Goal: Task Accomplishment & Management: Manage account settings

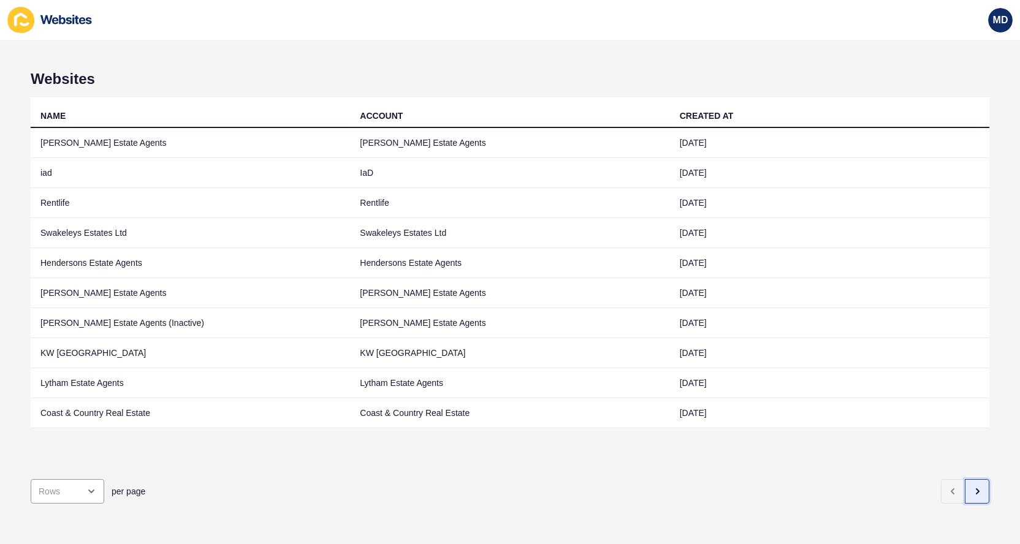
click at [972, 493] on icon "button" at bounding box center [977, 492] width 10 height 10
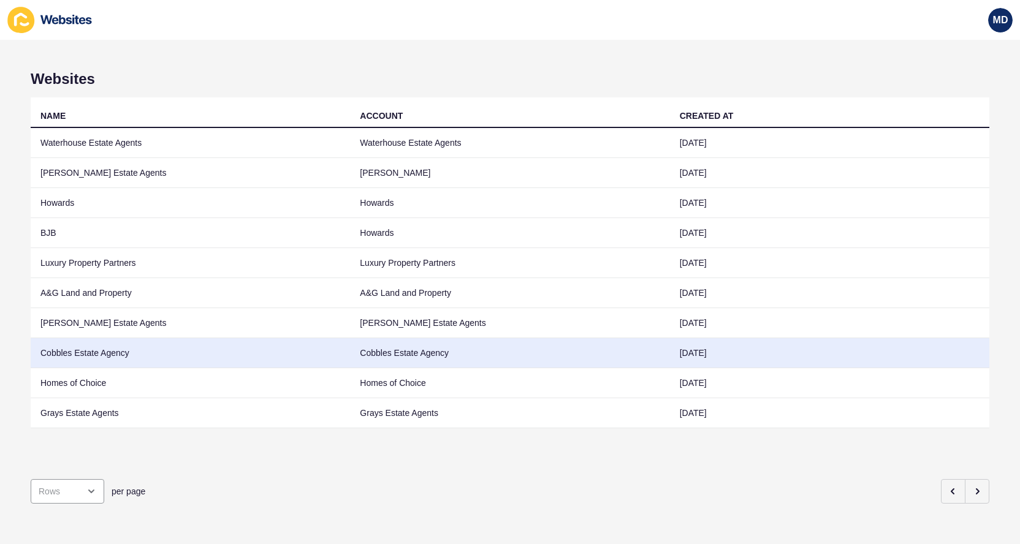
click at [525, 348] on td "Cobbles Estate Agency" at bounding box center [509, 353] width 319 height 30
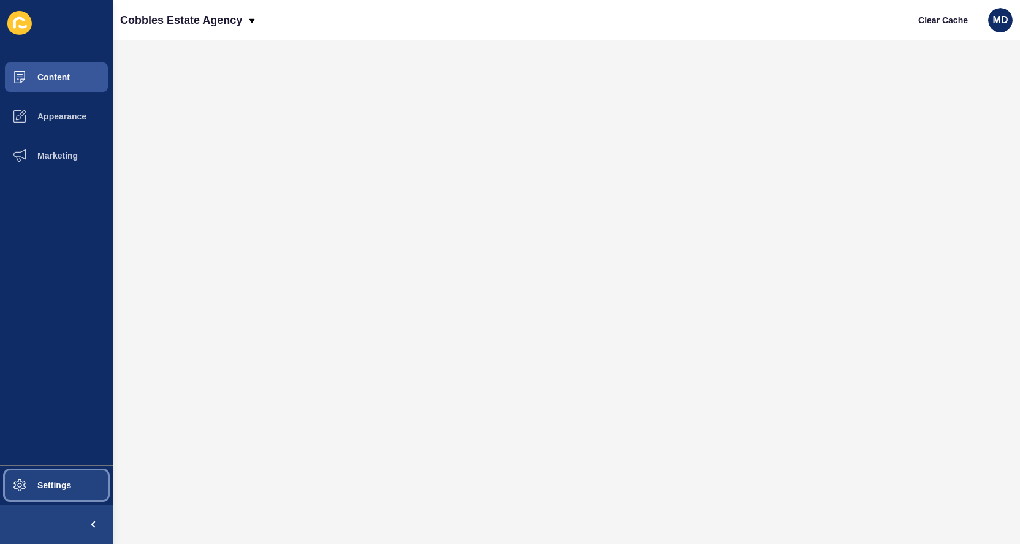
click at [82, 501] on button "Settings" at bounding box center [56, 485] width 113 height 39
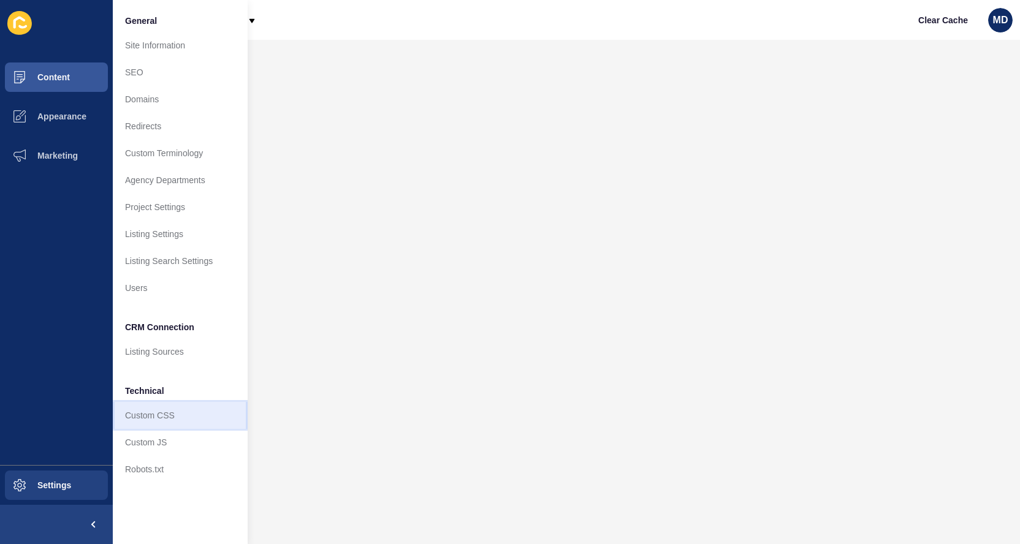
click at [153, 416] on link "Custom CSS" at bounding box center [180, 415] width 135 height 27
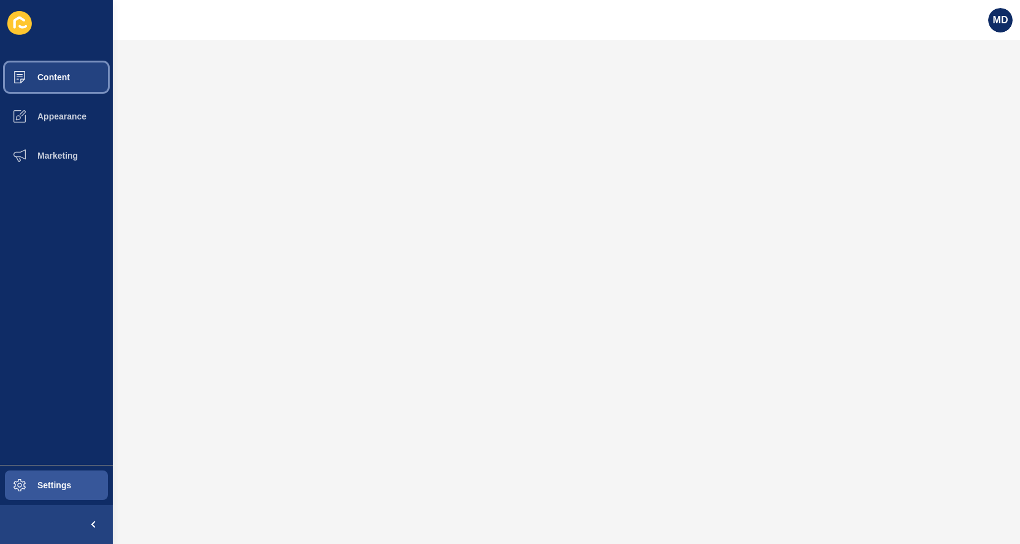
click at [59, 81] on span "Content" at bounding box center [34, 77] width 72 height 10
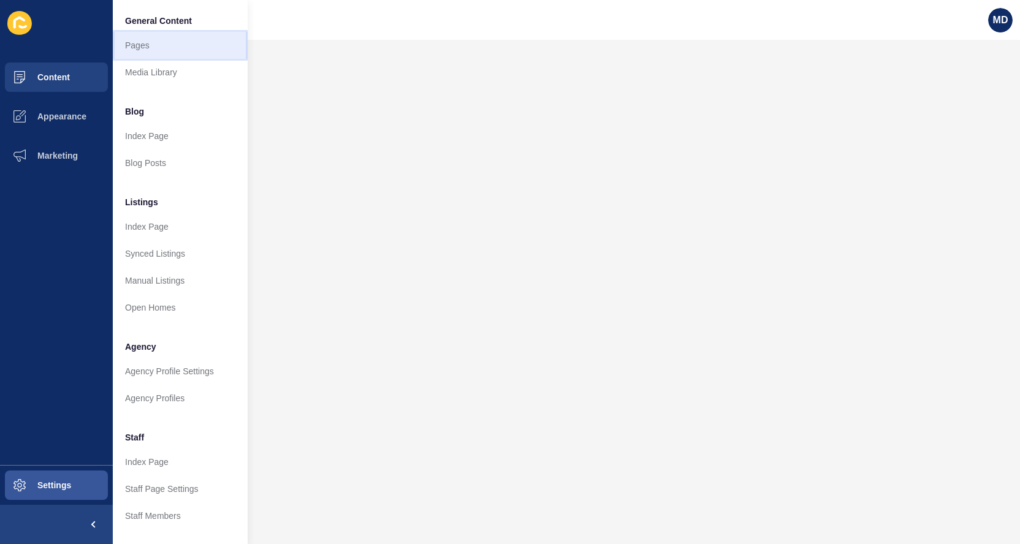
click at [132, 44] on link "Pages" at bounding box center [180, 45] width 135 height 27
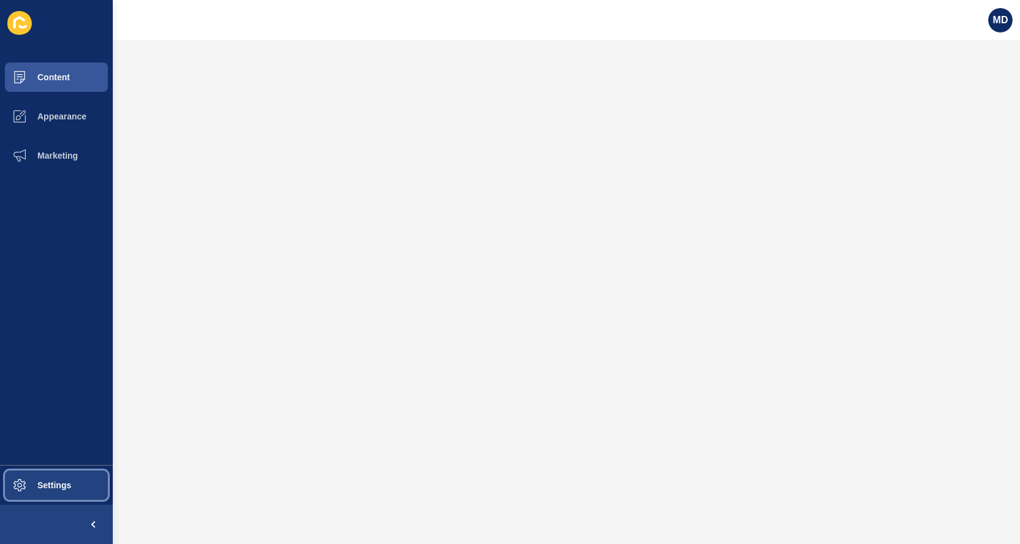
click at [72, 485] on button "Settings" at bounding box center [56, 485] width 113 height 39
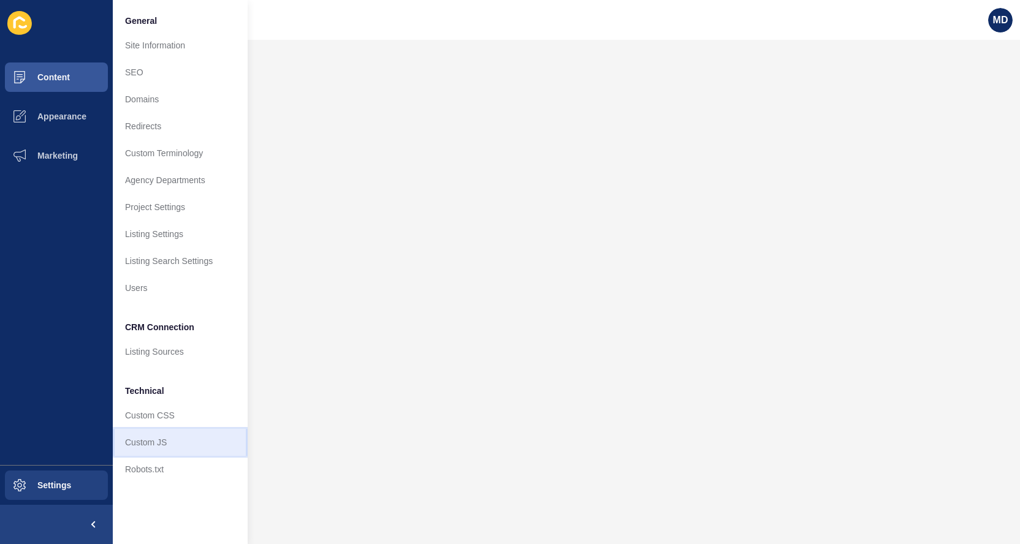
click at [153, 443] on link "Custom JS" at bounding box center [180, 442] width 135 height 27
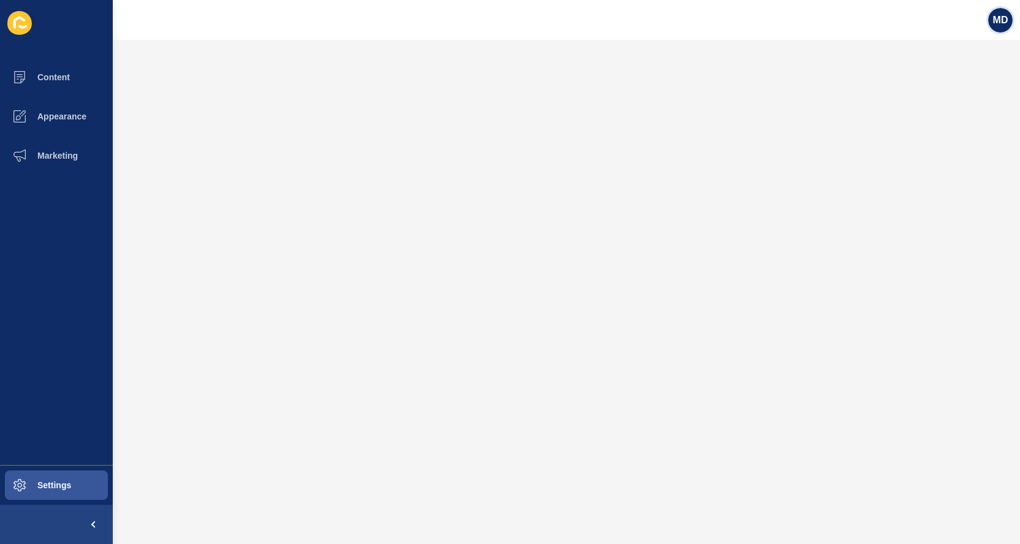
click at [1006, 15] on span "MD" at bounding box center [1000, 20] width 15 height 12
click at [158, 2] on div "MD" at bounding box center [566, 20] width 907 height 40
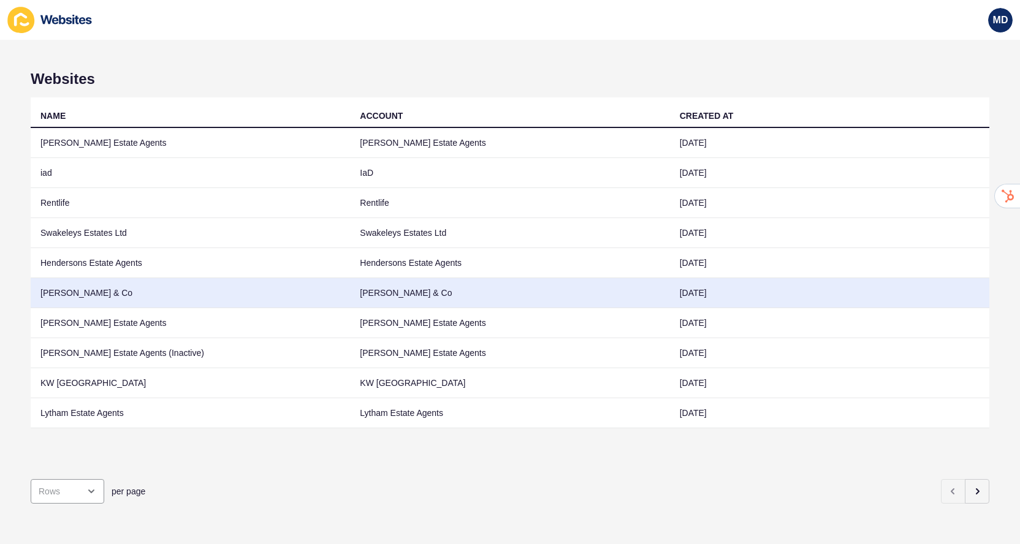
click at [55, 285] on td "Anthony Quick & Co" at bounding box center [190, 293] width 319 height 30
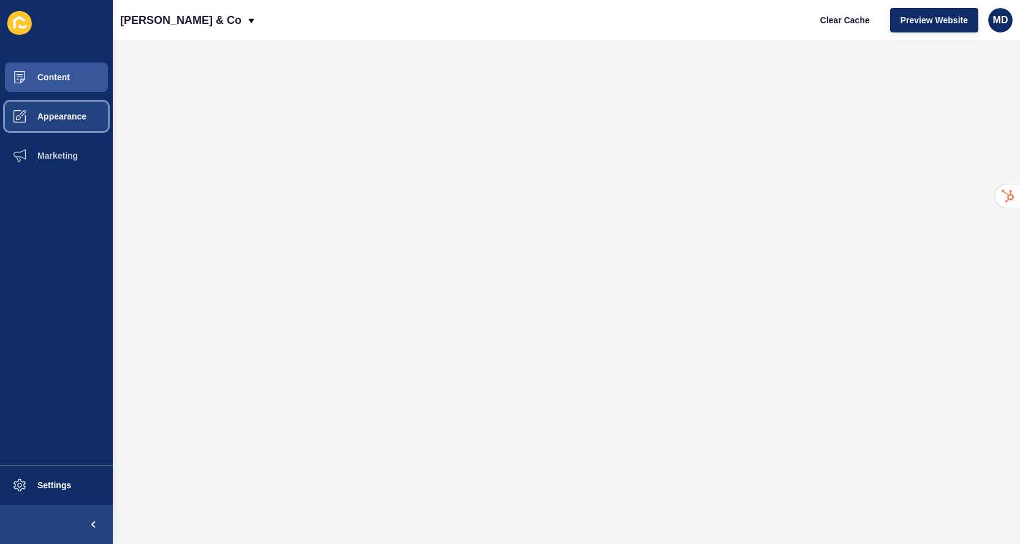
click at [77, 119] on span "Appearance" at bounding box center [42, 117] width 88 height 10
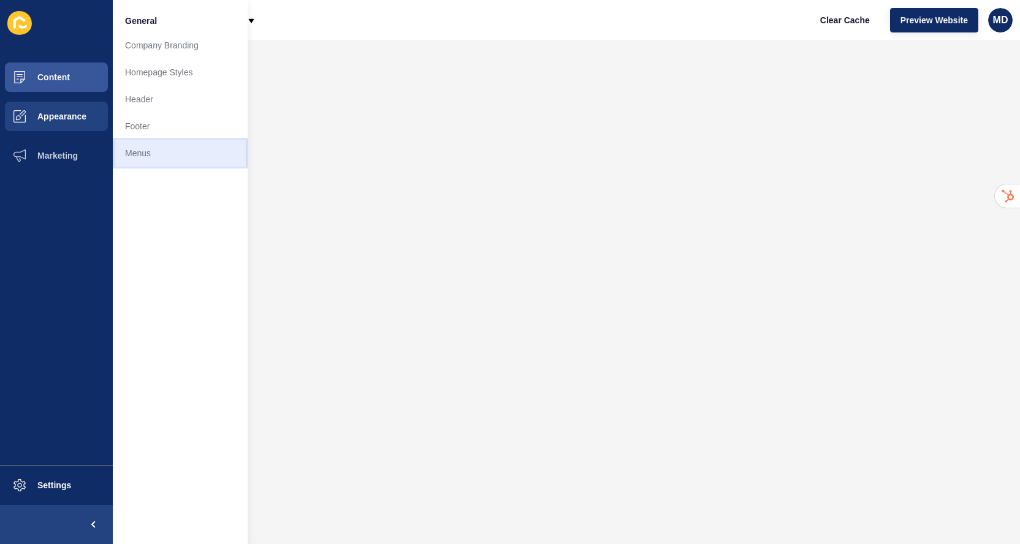
click at [155, 152] on link "Menus" at bounding box center [180, 153] width 135 height 27
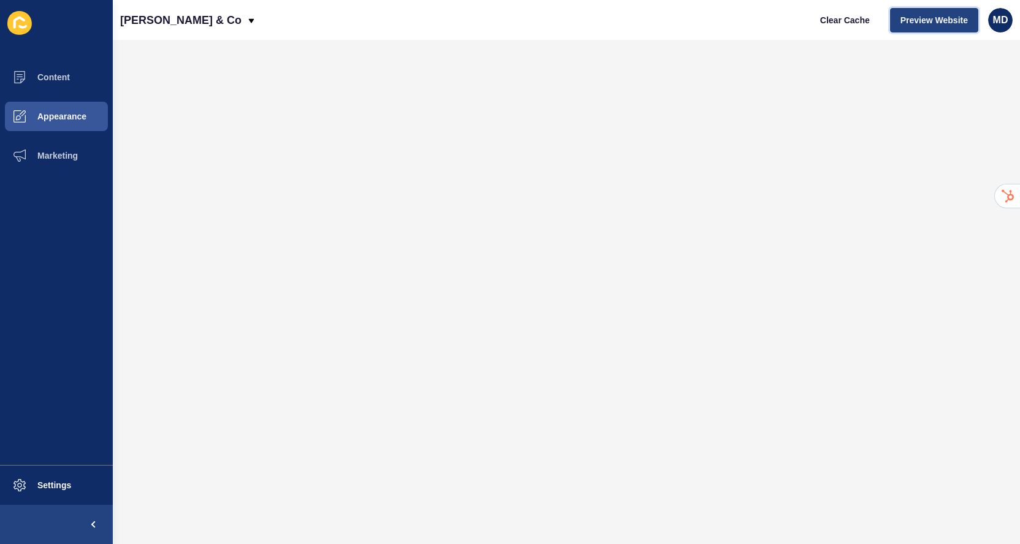
click at [912, 20] on span "Preview Website" at bounding box center [934, 20] width 67 height 12
click at [142, 10] on p "Anthony Quick & Co" at bounding box center [180, 20] width 121 height 31
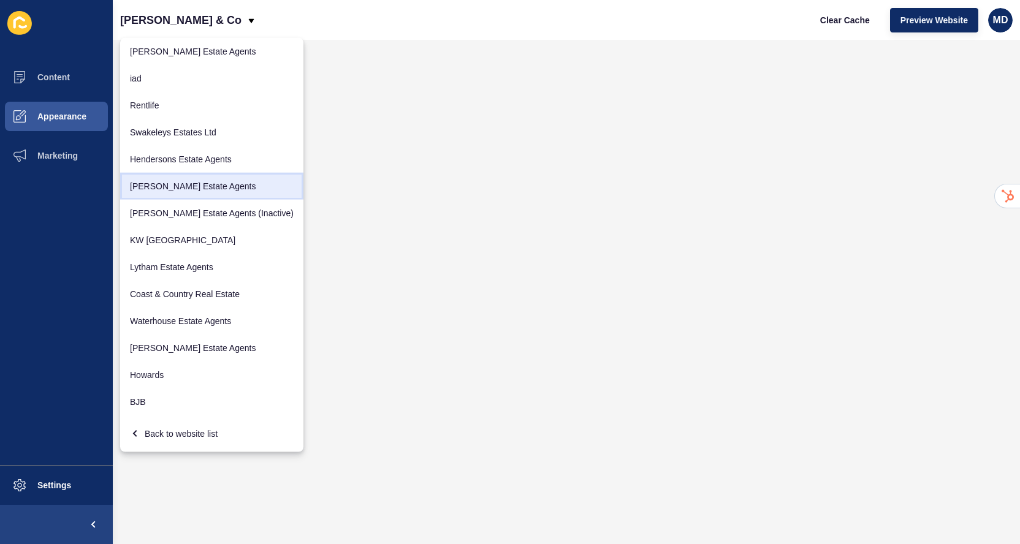
click at [150, 184] on link "[PERSON_NAME] Estate Agents" at bounding box center [211, 186] width 183 height 27
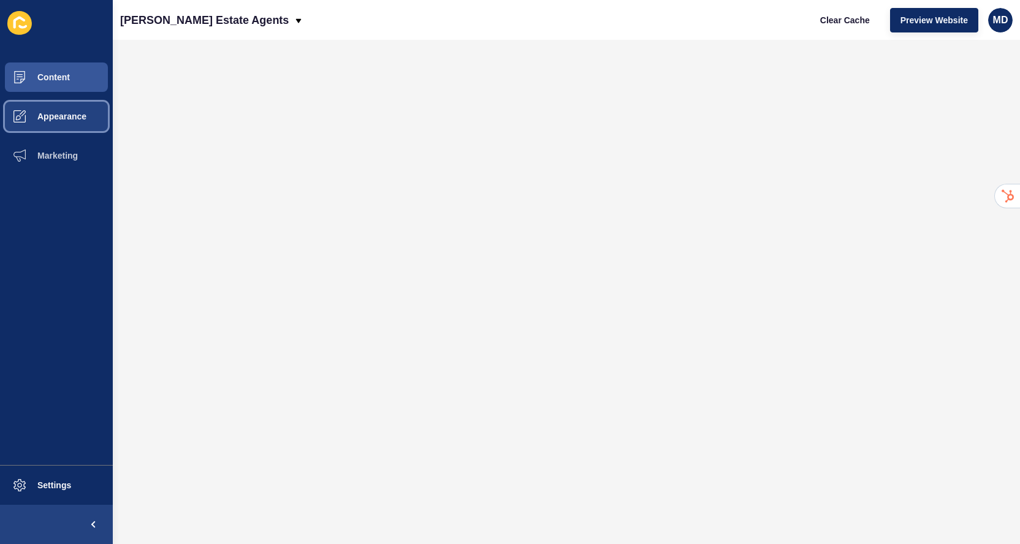
click at [74, 123] on button "Appearance" at bounding box center [56, 116] width 113 height 39
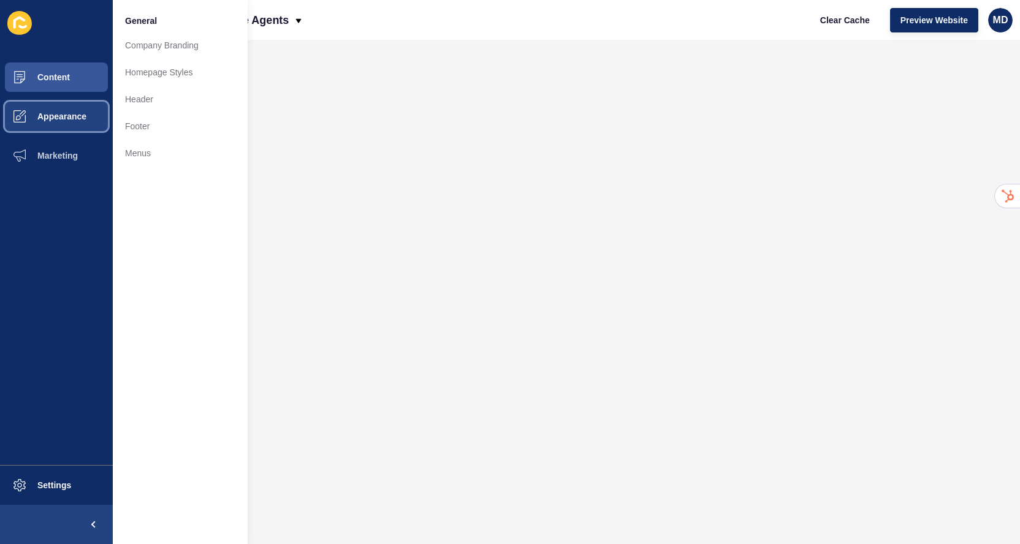
click at [74, 99] on button "Appearance" at bounding box center [56, 116] width 113 height 39
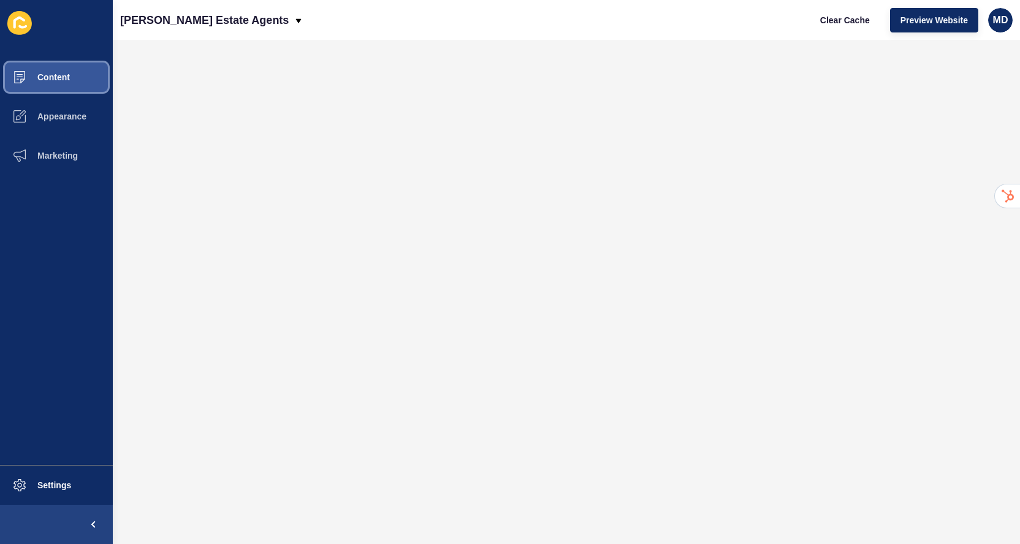
click at [73, 86] on button "Content" at bounding box center [56, 77] width 113 height 39
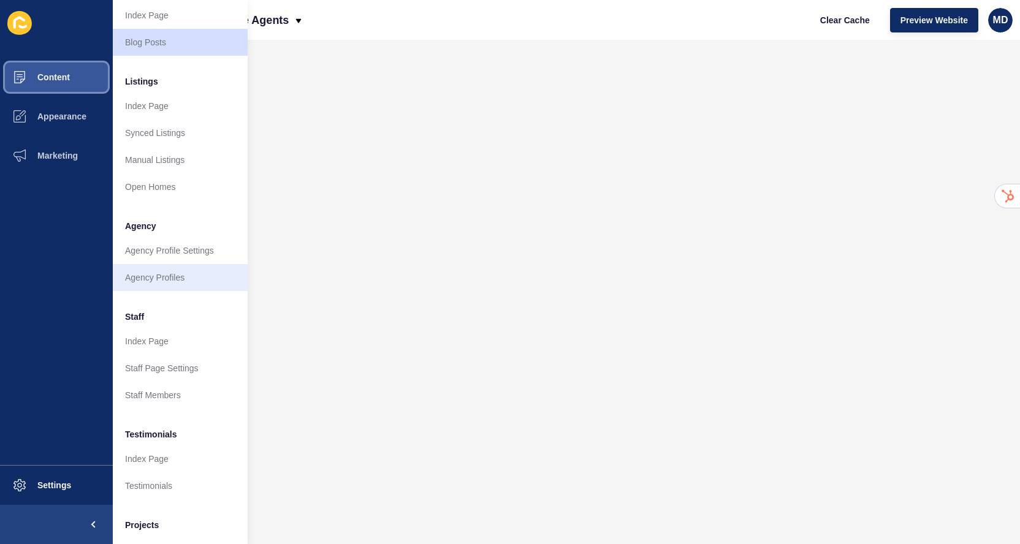
scroll to position [121, 0]
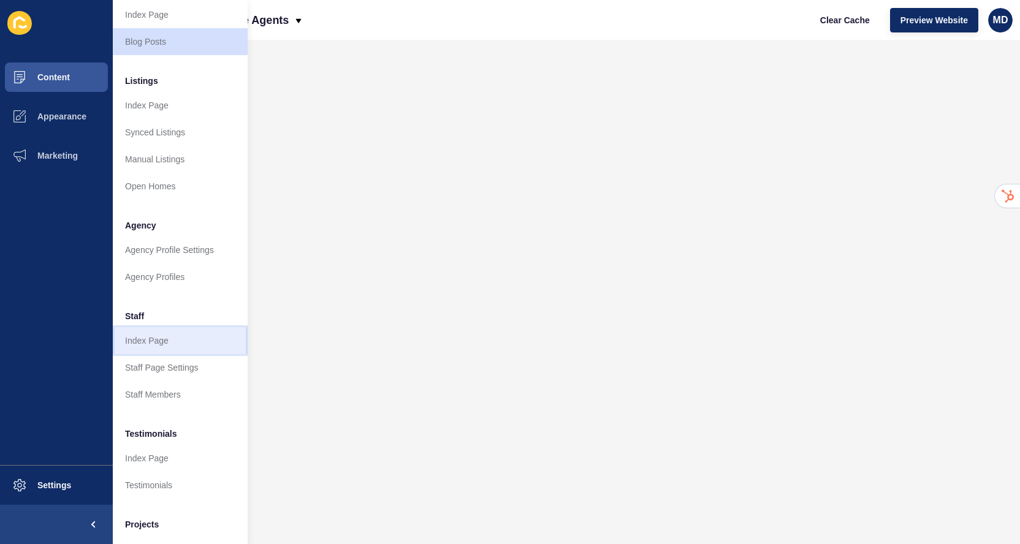
click at [159, 332] on link "Index Page" at bounding box center [180, 340] width 135 height 27
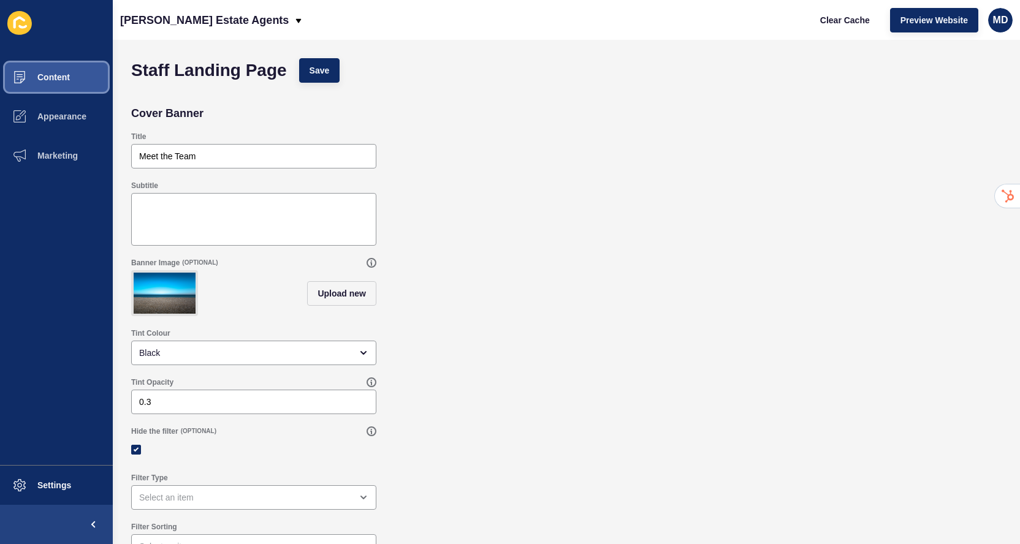
click at [55, 85] on button "Content" at bounding box center [56, 77] width 113 height 39
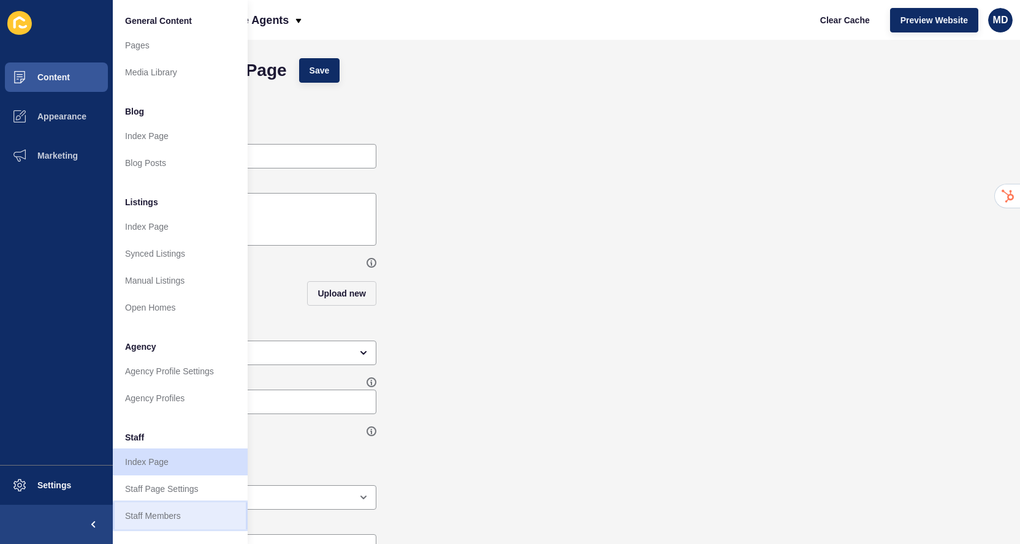
click at [164, 525] on link "Staff Members" at bounding box center [180, 516] width 135 height 27
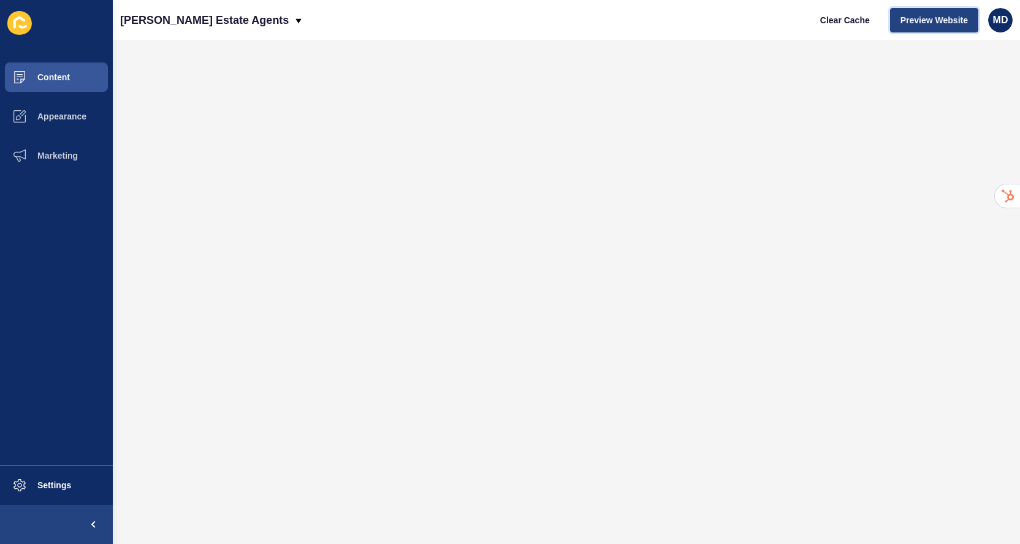
click at [922, 31] on button "Preview Website" at bounding box center [934, 20] width 88 height 25
click at [72, 75] on button "Content" at bounding box center [56, 77] width 113 height 39
click at [27, 79] on span "Content" at bounding box center [34, 77] width 72 height 10
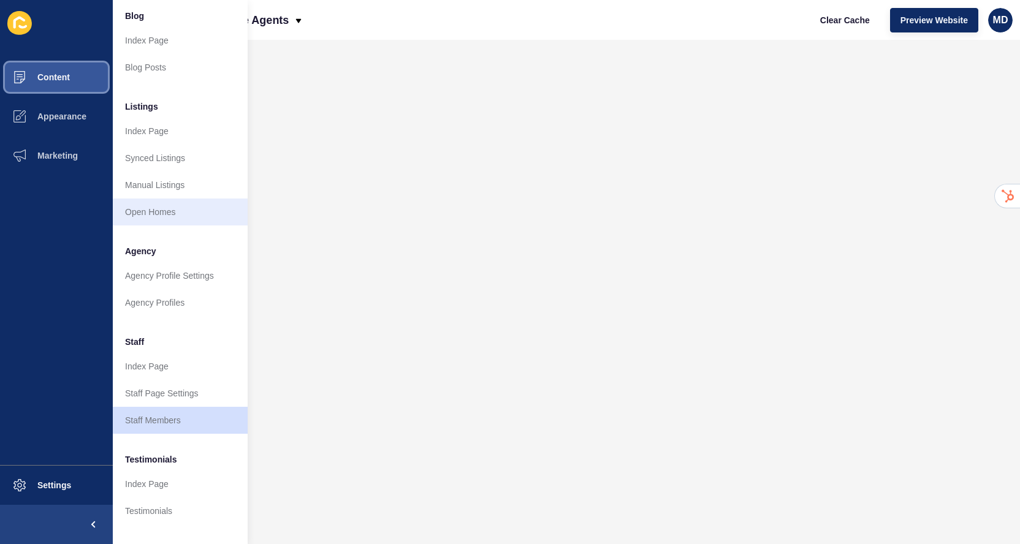
scroll to position [96, 0]
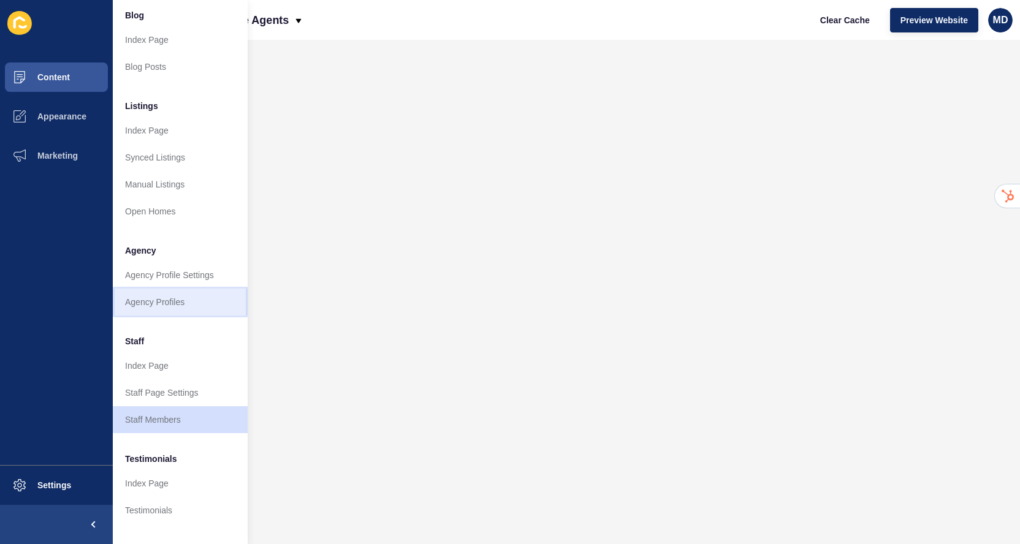
click at [142, 307] on link "Agency Profiles" at bounding box center [180, 302] width 135 height 27
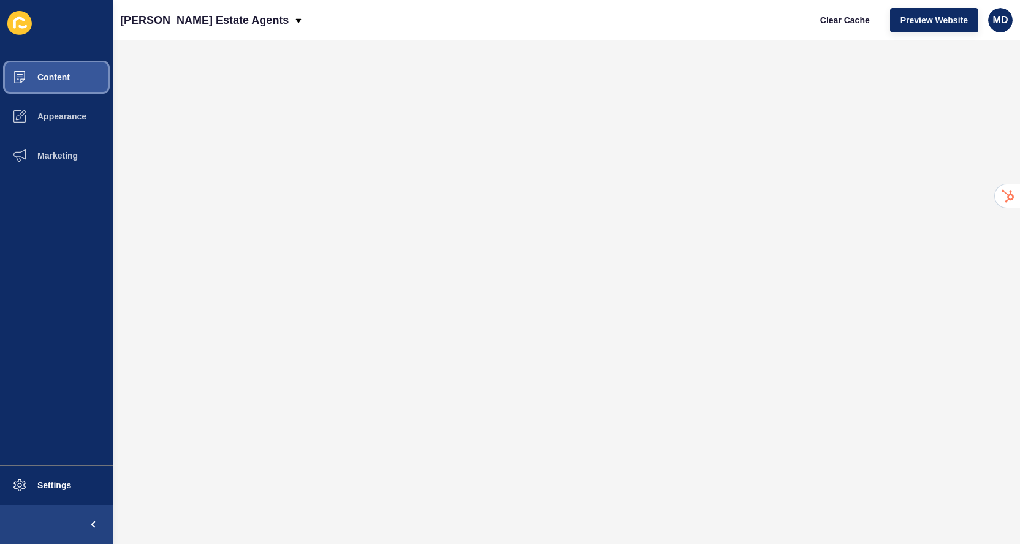
click at [63, 67] on button "Content" at bounding box center [56, 77] width 113 height 39
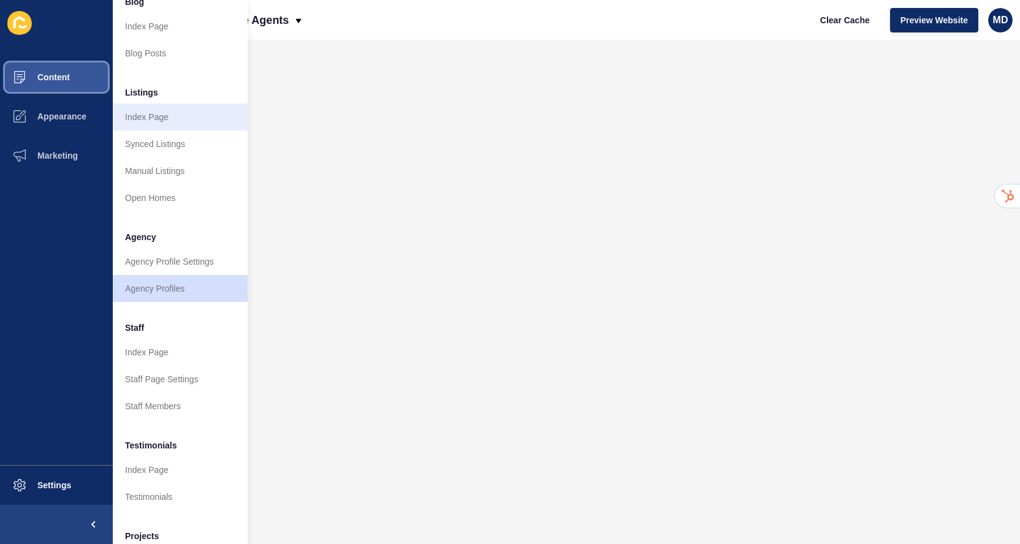
scroll to position [174, 0]
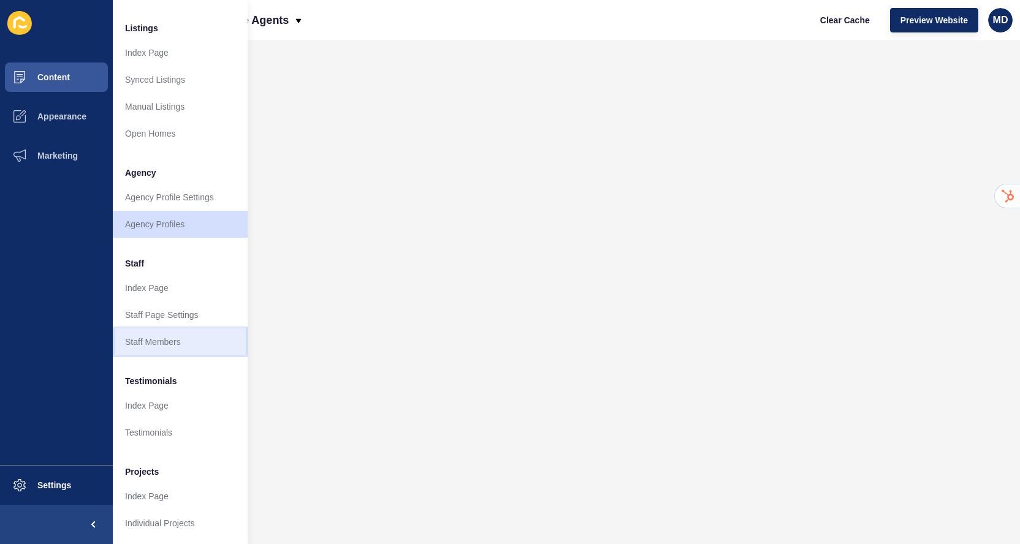
click at [126, 343] on link "Staff Members" at bounding box center [180, 342] width 135 height 27
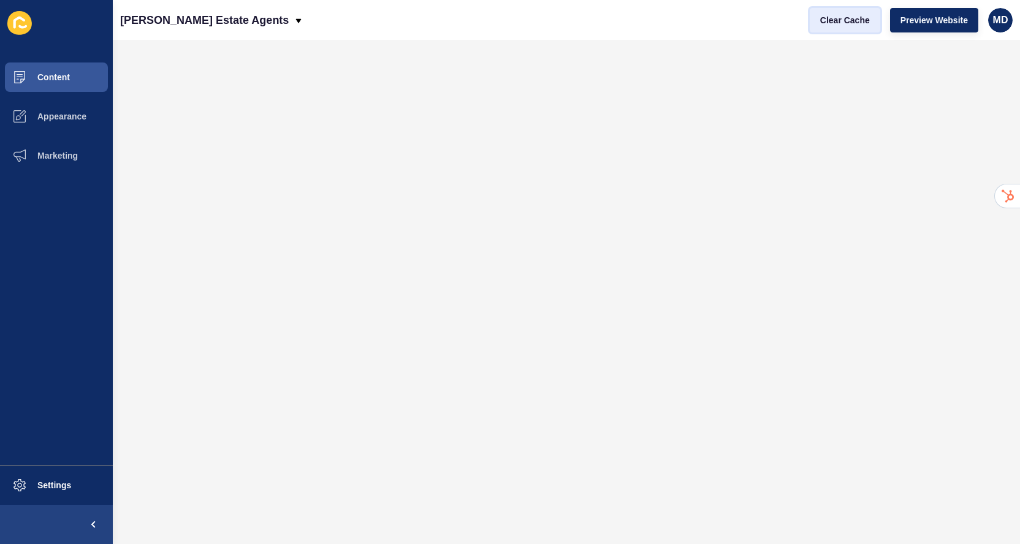
click at [847, 21] on span "Clear Cache" at bounding box center [845, 20] width 50 height 12
click at [39, 484] on span "Settings" at bounding box center [34, 486] width 73 height 10
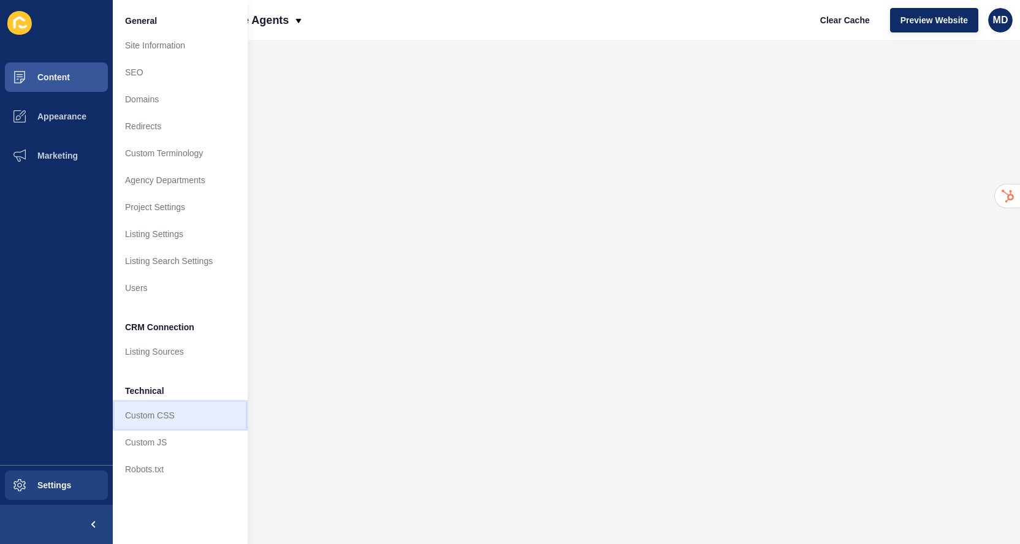
click at [145, 421] on link "Custom CSS" at bounding box center [180, 415] width 135 height 27
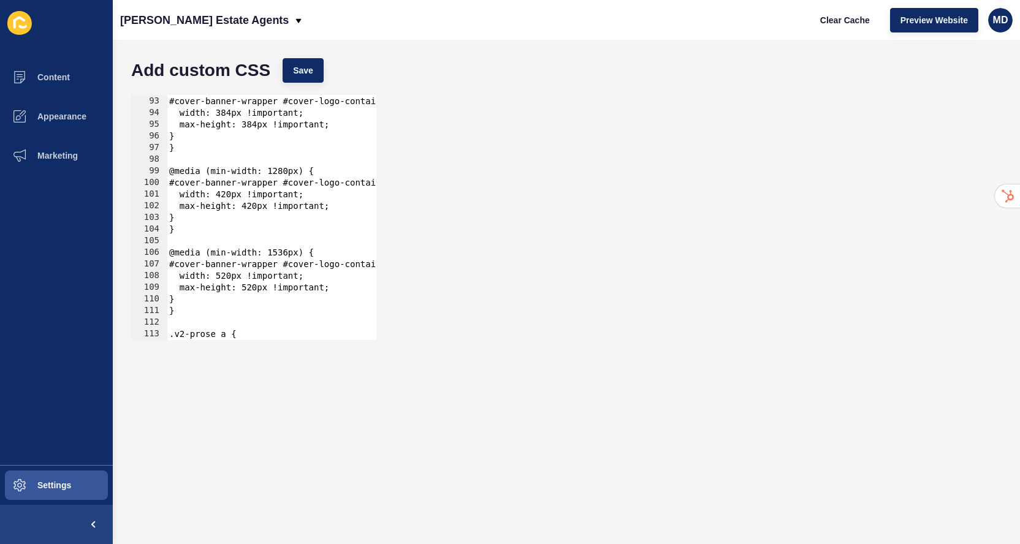
scroll to position [1595, 0]
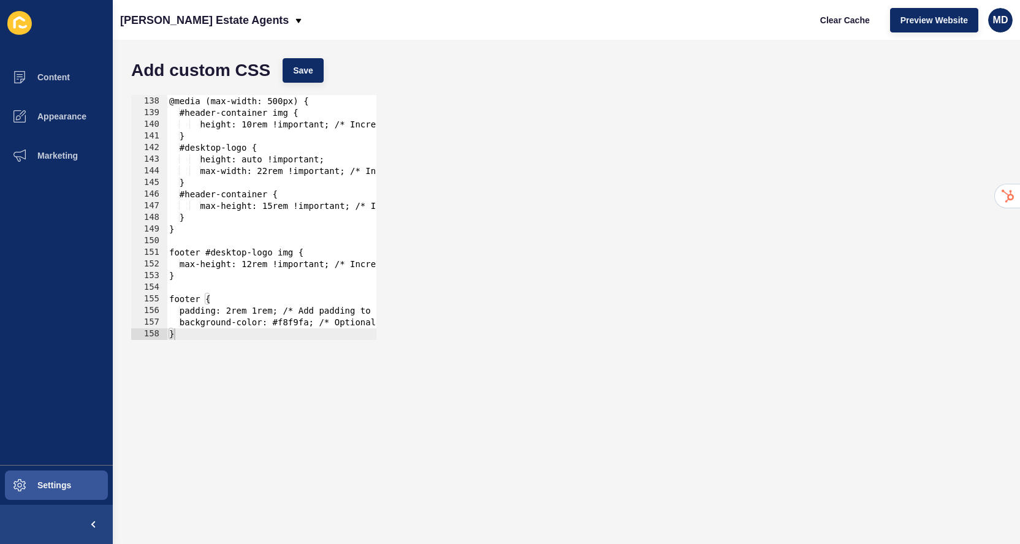
click at [186, 332] on div at bounding box center [654, 334] width 974 height 12
click at [183, 337] on div at bounding box center [654, 334] width 974 height 12
click at [169, 335] on div at bounding box center [654, 334] width 974 height 12
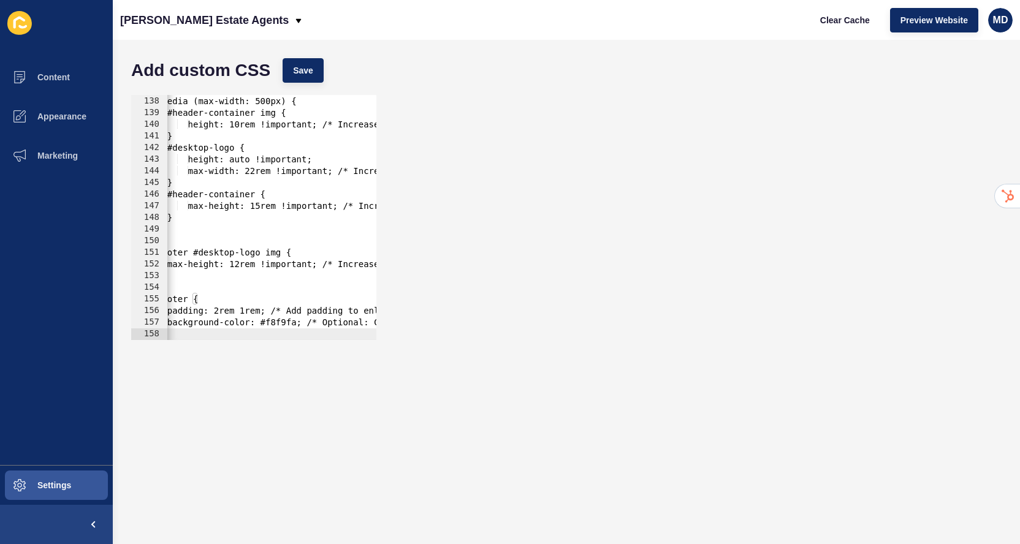
scroll to position [0, 0]
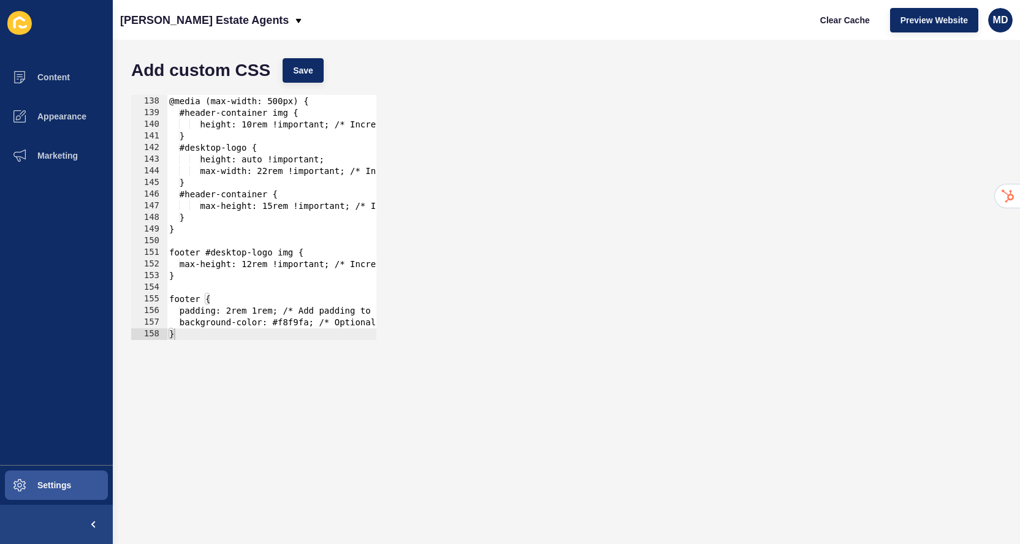
click at [185, 334] on div at bounding box center [654, 334] width 974 height 12
click at [169, 334] on div at bounding box center [654, 334] width 974 height 12
click at [204, 306] on div "@media (max-width: 500px) { #header-container img { height: 10rem !important; /…" at bounding box center [654, 218] width 974 height 269
click at [242, 317] on div "@media (max-width: 500px) { #header-container img { height: 10rem !important; /…" at bounding box center [654, 218] width 974 height 269
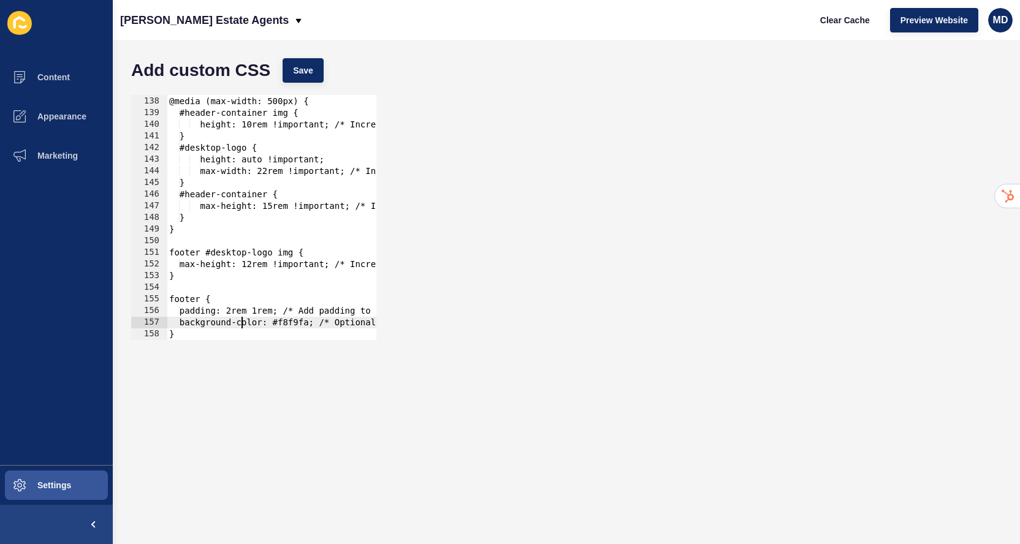
scroll to position [0, 0]
type textarea "background-color: #f8f9fa; /* Optional: Change footer background for better app…"
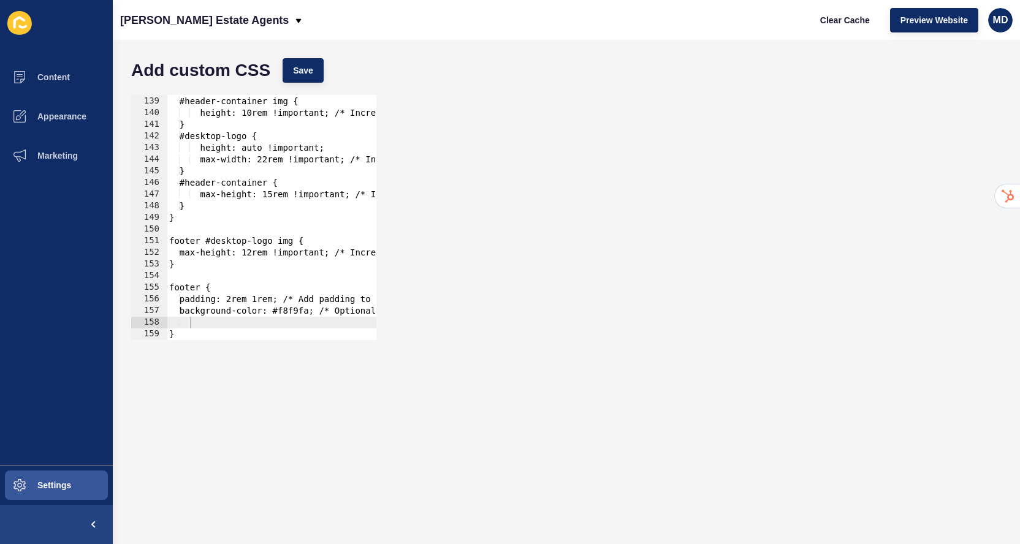
click at [186, 340] on div "138 139 140 141 142 143 144 145 146 147 148 149 150 151 152 153 154 155 156 157…" at bounding box center [254, 218] width 248 height 248
click at [186, 337] on div at bounding box center [654, 334] width 974 height 12
click at [181, 325] on div "@media (max-width: 500px) { #header-container img { height: 10rem !important; /…" at bounding box center [654, 218] width 974 height 269
drag, startPoint x: 177, startPoint y: 336, endPoint x: 165, endPoint y: 335, distance: 11.7
click at [165, 335] on div "138 139 140 141 142 143 144 145 146 147 148 149 150 151 152 153 154 155 156 157…" at bounding box center [253, 217] width 245 height 245
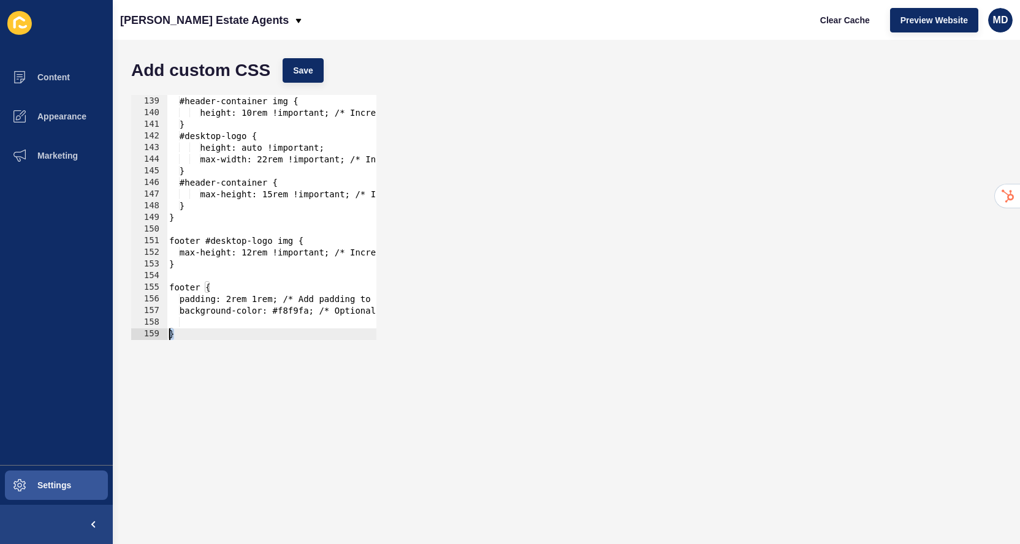
type textarea "}"
click at [175, 321] on div "@media (max-width: 500px) { #header-container img { height: 10rem !important; /…" at bounding box center [654, 218] width 974 height 269
paste textarea "}"
click at [174, 326] on div "@media (max-width: 500px) { #header-container img { height: 10rem !important; /…" at bounding box center [654, 218] width 974 height 269
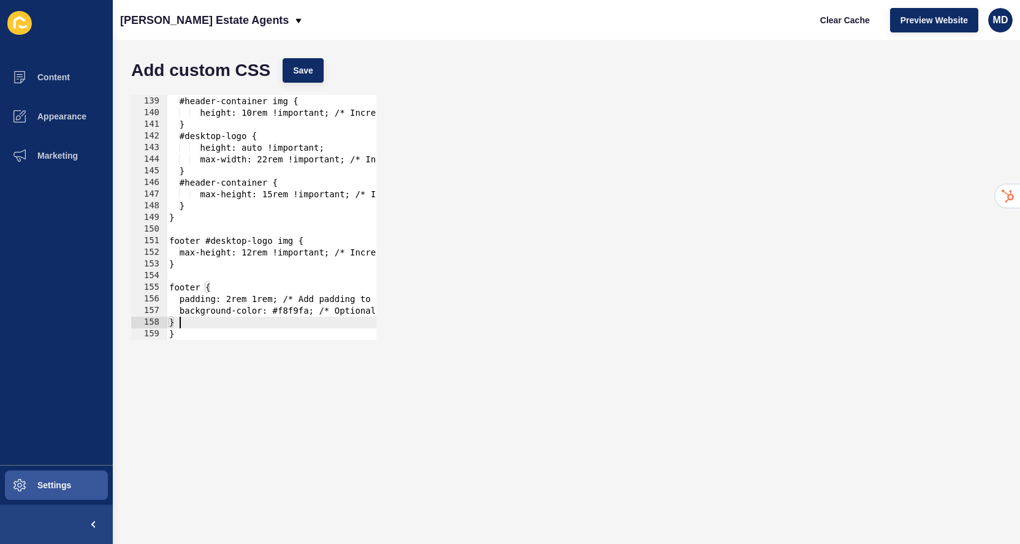
click at [182, 318] on div "@media (max-width: 500px) { #header-container img { height: 10rem !important; /…" at bounding box center [654, 218] width 974 height 269
click at [181, 333] on div at bounding box center [654, 334] width 974 height 12
type textarea "}"
paste textarea "}"
type textarea "}"
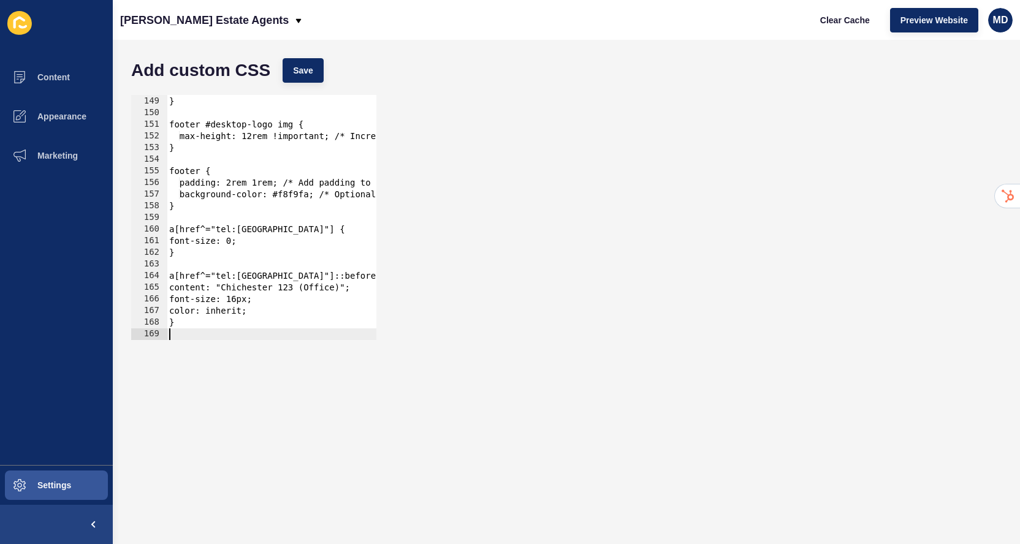
scroll to position [1723, 0]
click at [283, 80] on button "Save" at bounding box center [303, 70] width 41 height 25
click at [827, 26] on button "Clear Cache" at bounding box center [845, 20] width 71 height 25
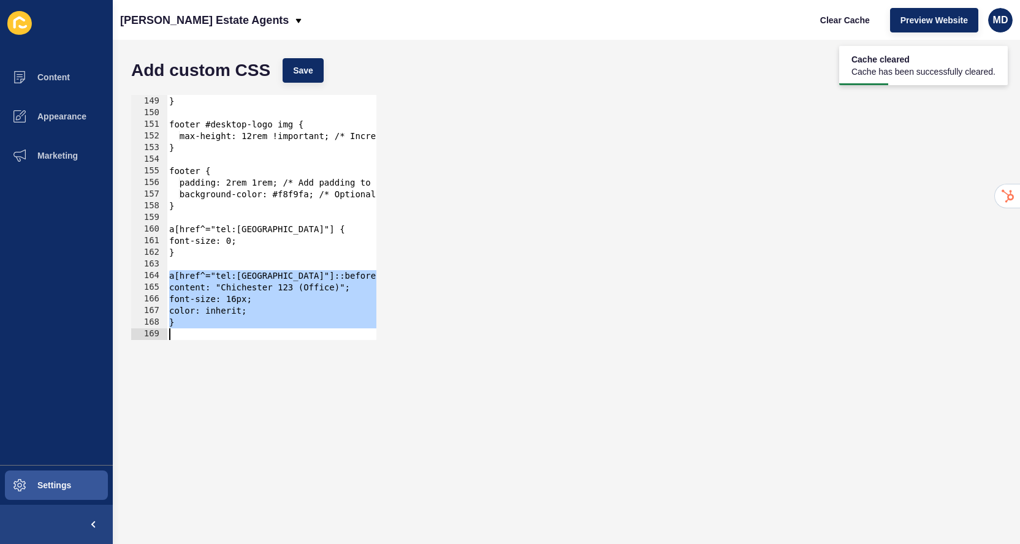
drag, startPoint x: 172, startPoint y: 279, endPoint x: 204, endPoint y: 406, distance: 131.0
click at [204, 406] on form "Add custom CSS Save a[href^="tel:Chichester"]::before { 148 149 150 151 152 153…" at bounding box center [566, 292] width 883 height 480
type textarea "}"
paste textarea
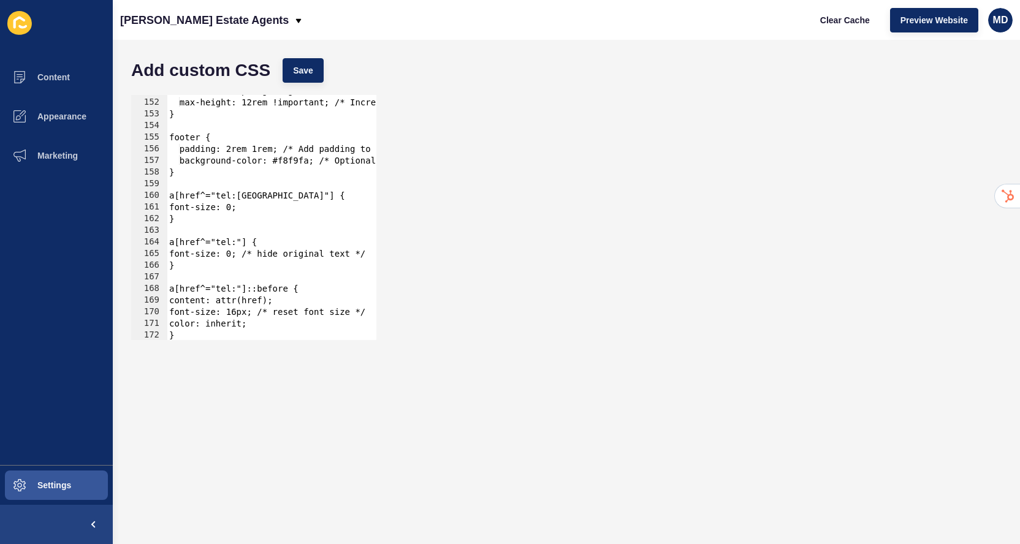
scroll to position [1745, 0]
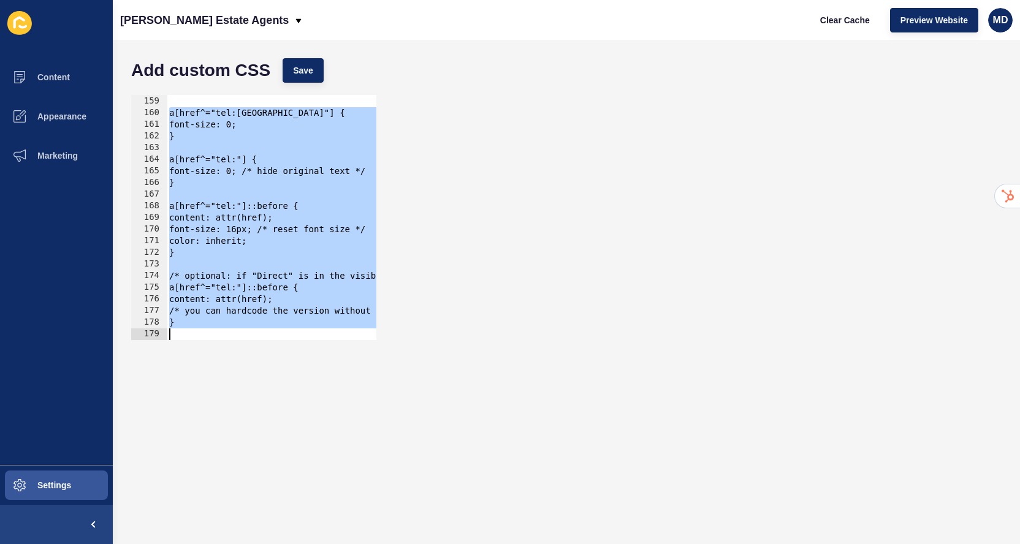
drag, startPoint x: 170, startPoint y: 212, endPoint x: 207, endPoint y: 455, distance: 245.6
click at [207, 455] on form "Add custom CSS Save 158 159 160 161 162 163 164 165 166 167 168 169 170 171 172…" at bounding box center [566, 292] width 883 height 480
type textarea "}"
paste textarea
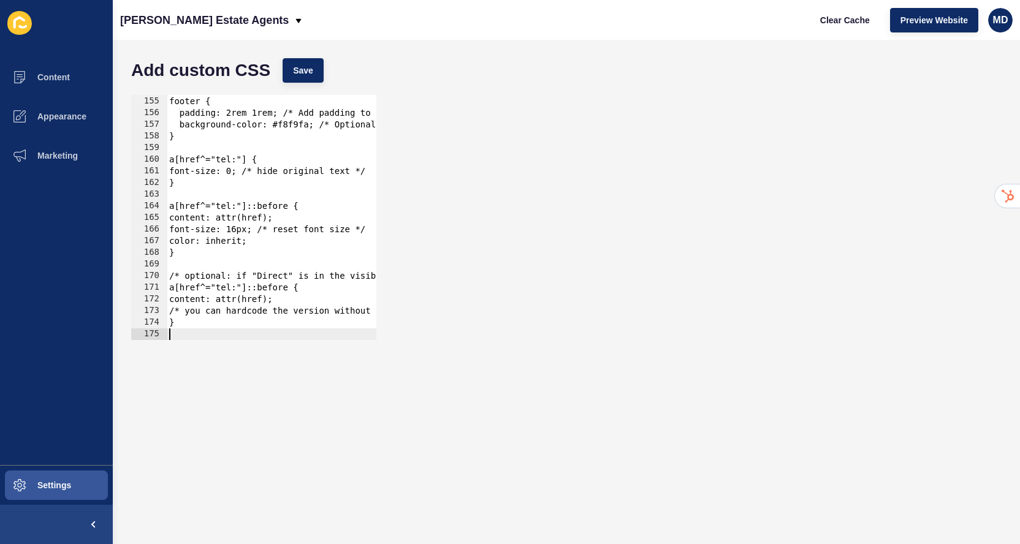
scroll to position [1793, 0]
click at [300, 77] on button "Save" at bounding box center [303, 70] width 41 height 25
click at [833, 12] on button "Clear Cache" at bounding box center [845, 20] width 71 height 25
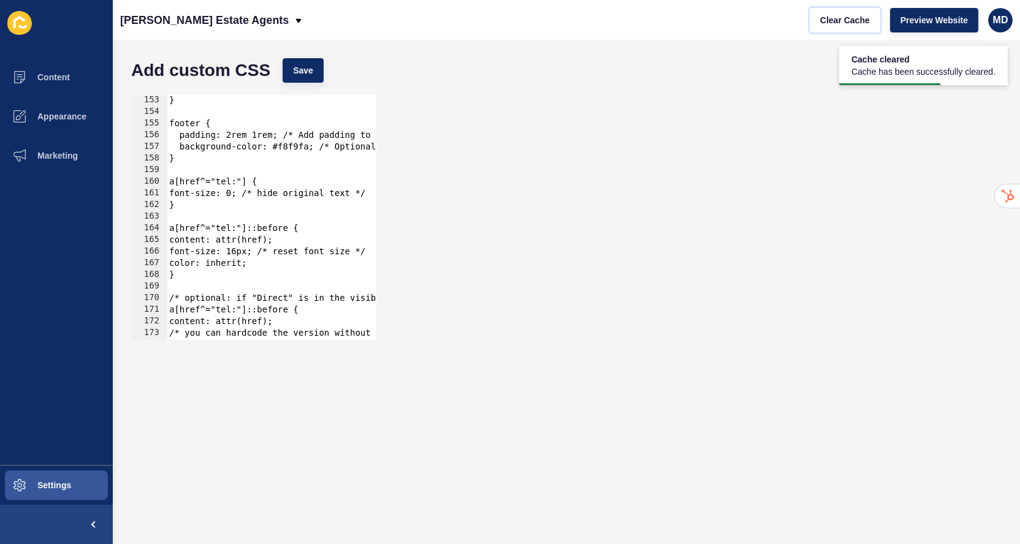
scroll to position [1771, 0]
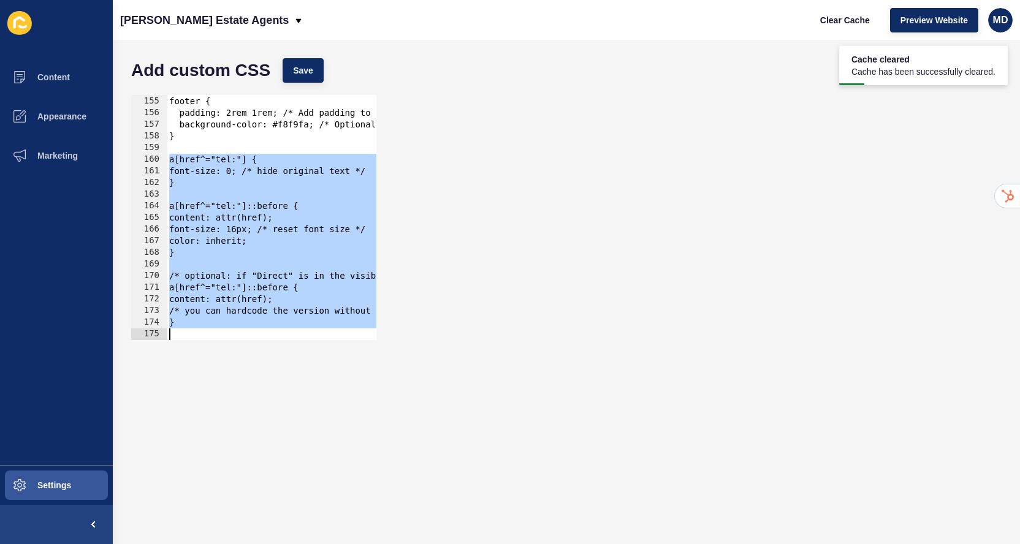
drag, startPoint x: 170, startPoint y: 185, endPoint x: 187, endPoint y: 489, distance: 305.2
click at [187, 489] on form "Add custom CSS Save a[href^="tel:"] { 154 155 156 157 158 159 160 161 162 163 1…" at bounding box center [566, 292] width 883 height 480
type textarea "}"
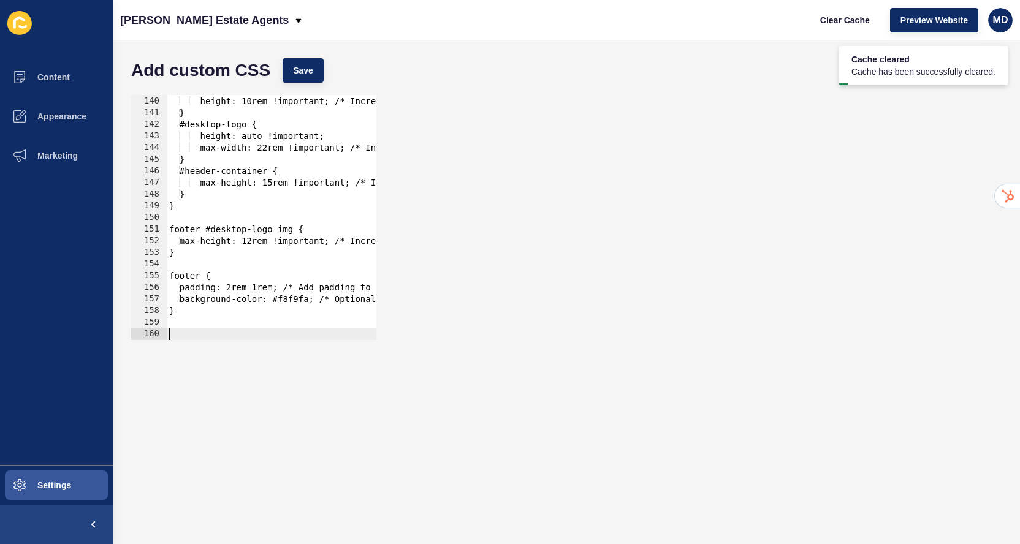
scroll to position [1619, 0]
click at [313, 71] on span "Save" at bounding box center [303, 70] width 20 height 12
click at [849, 9] on button "Clear Cache" at bounding box center [845, 20] width 71 height 25
click at [186, 333] on div at bounding box center [654, 334] width 974 height 12
click at [213, 320] on div "#header-container img { height: 10rem !important; /* Increased height for small…" at bounding box center [654, 218] width 974 height 269
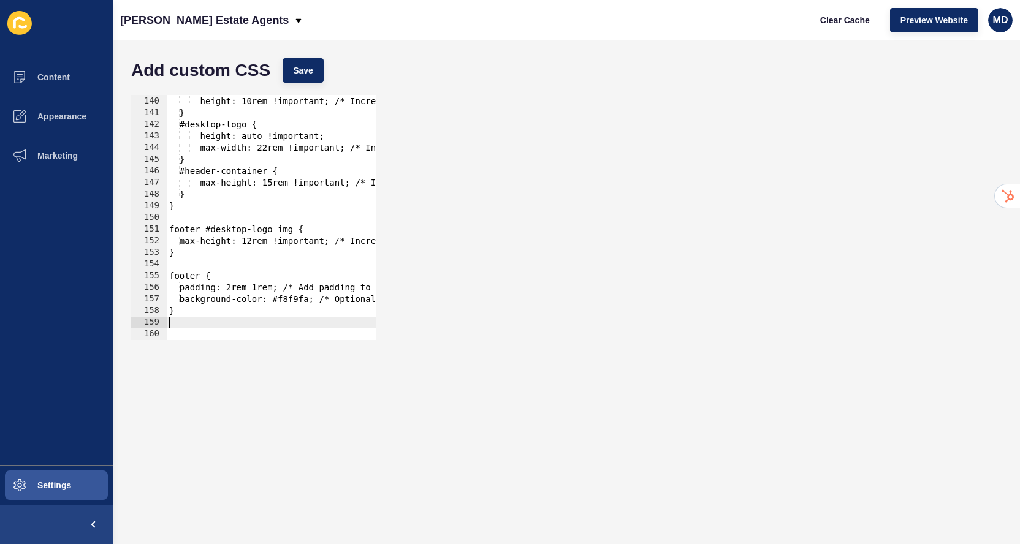
click at [213, 329] on div at bounding box center [654, 334] width 974 height 12
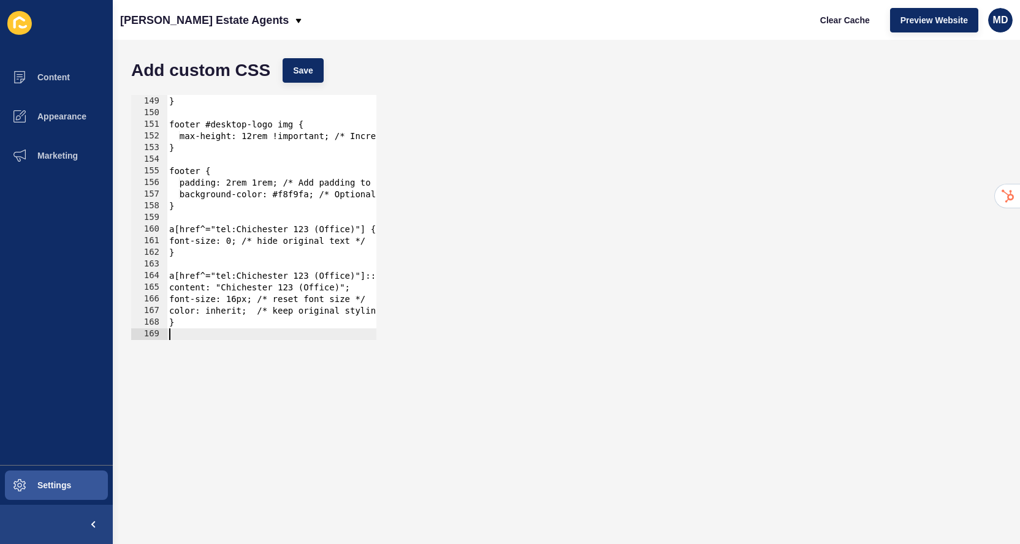
scroll to position [1723, 0]
click at [304, 66] on span "Save" at bounding box center [303, 70] width 20 height 12
click at [850, 12] on button "Clear Cache" at bounding box center [845, 20] width 71 height 25
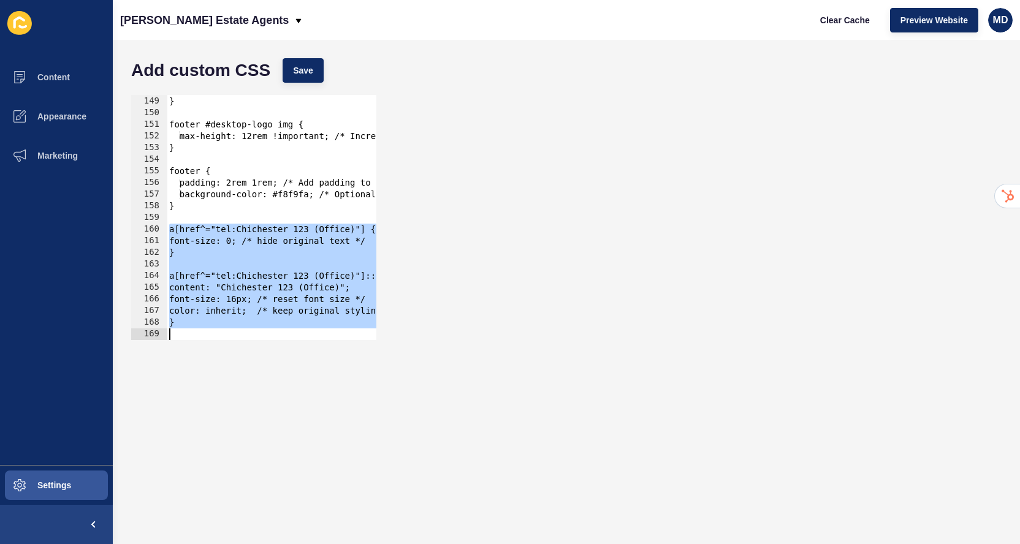
drag, startPoint x: 171, startPoint y: 227, endPoint x: 174, endPoint y: 392, distance: 164.9
click at [174, 392] on form "Add custom CSS Save a[href^="tel:Chichester 123 (Office)"] { 148 149 150 151 15…" at bounding box center [566, 292] width 883 height 480
type textarea "}"
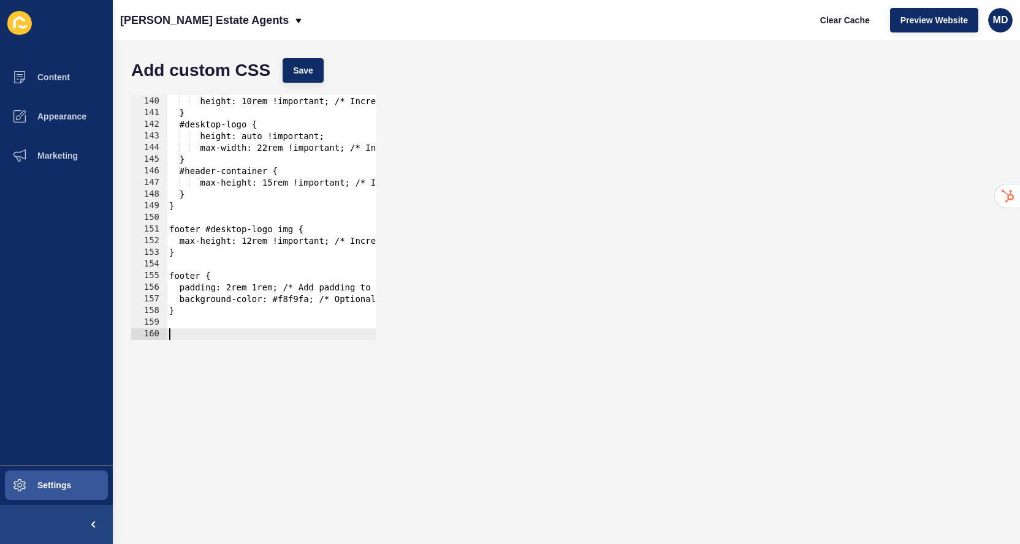
scroll to position [1619, 0]
click at [291, 68] on button "Save" at bounding box center [303, 70] width 41 height 25
click at [300, 63] on button "Save" at bounding box center [303, 70] width 41 height 25
click at [855, 18] on span "Clear Cache" at bounding box center [845, 20] width 50 height 12
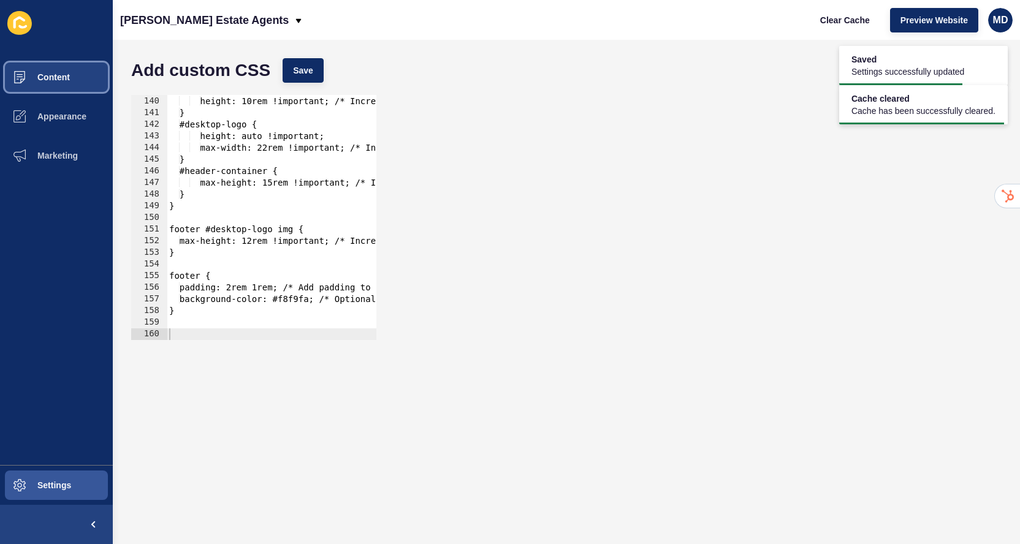
click at [39, 69] on span at bounding box center [19, 77] width 39 height 39
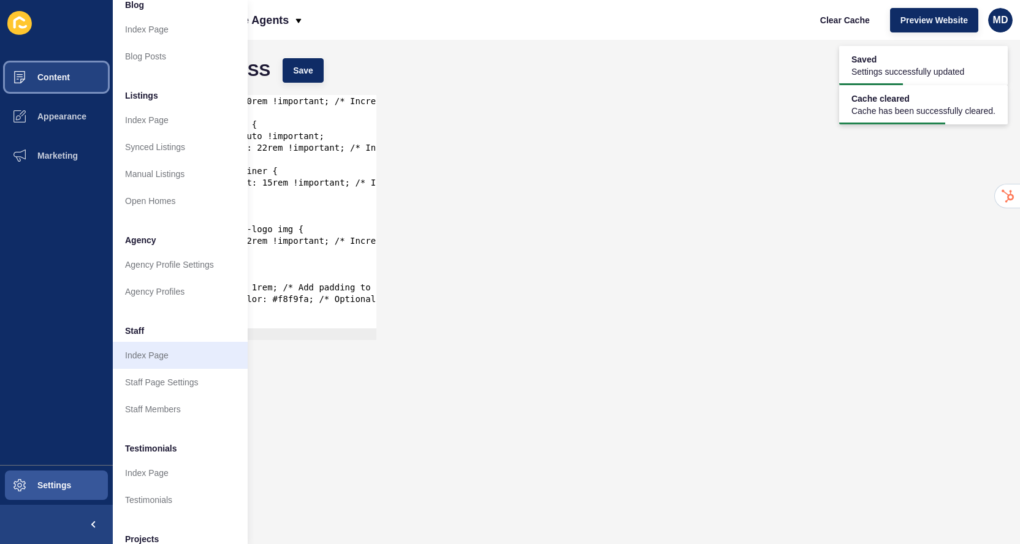
scroll to position [110, 0]
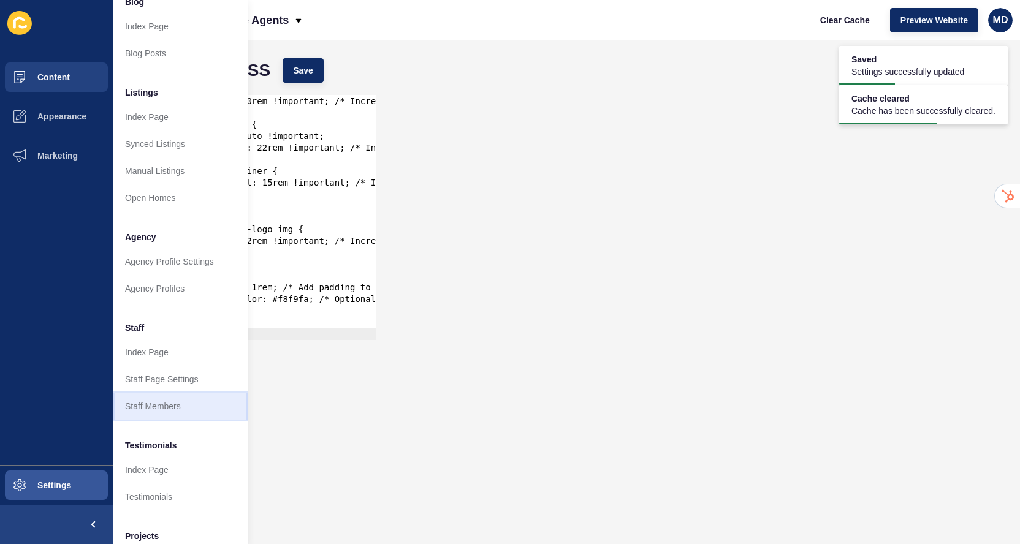
click at [169, 409] on link "Staff Members" at bounding box center [180, 406] width 135 height 27
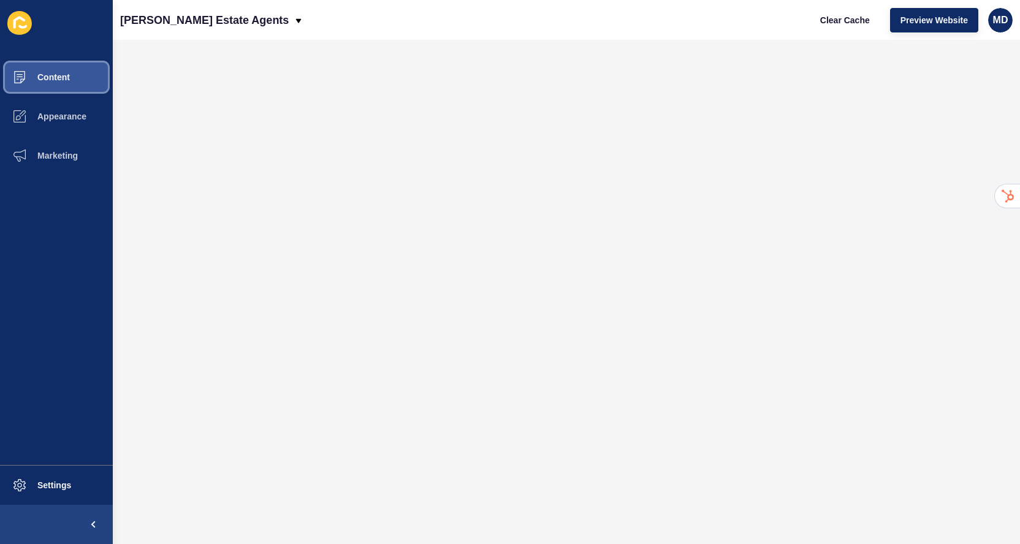
click at [66, 74] on span "Content" at bounding box center [34, 77] width 72 height 10
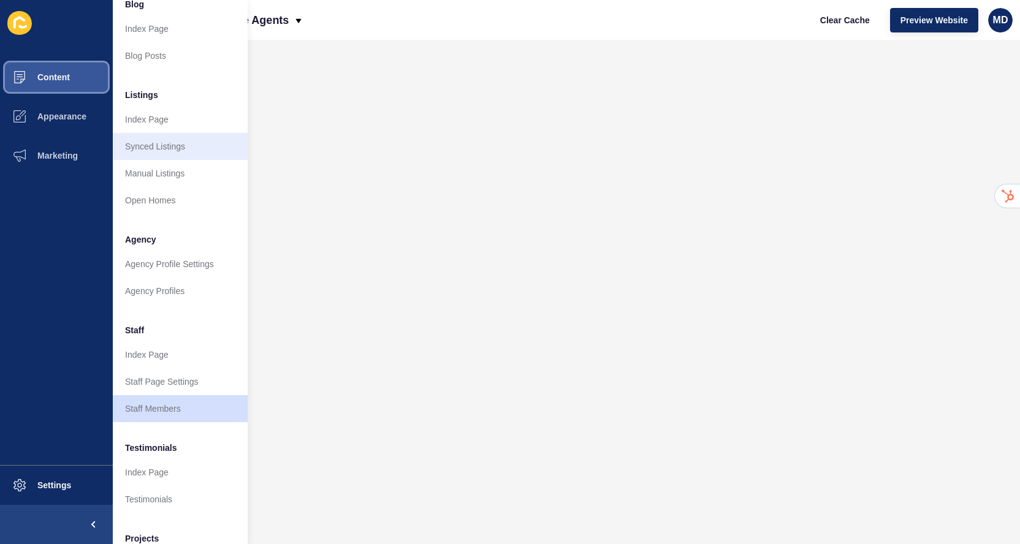
scroll to position [110, 0]
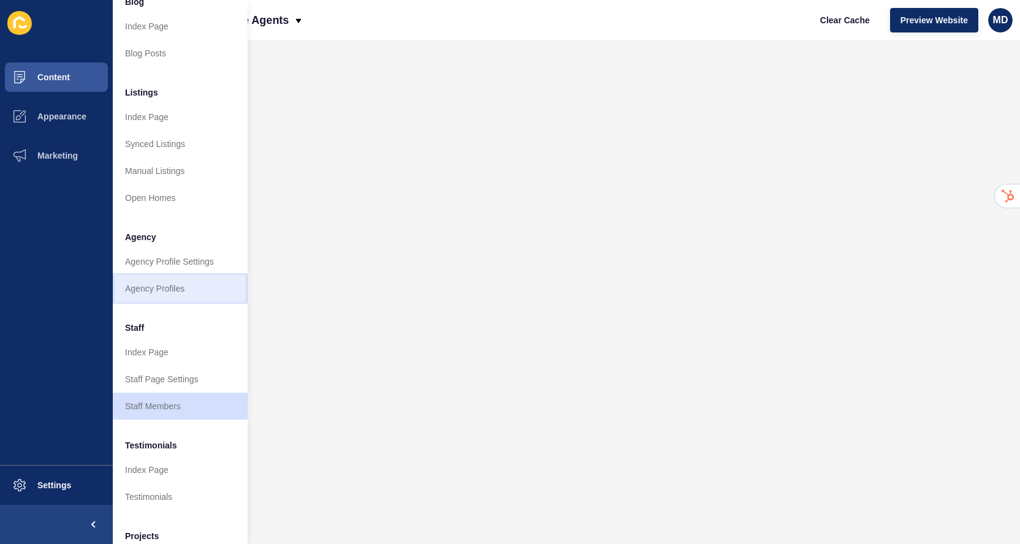
click at [175, 285] on link "Agency Profiles" at bounding box center [180, 288] width 135 height 27
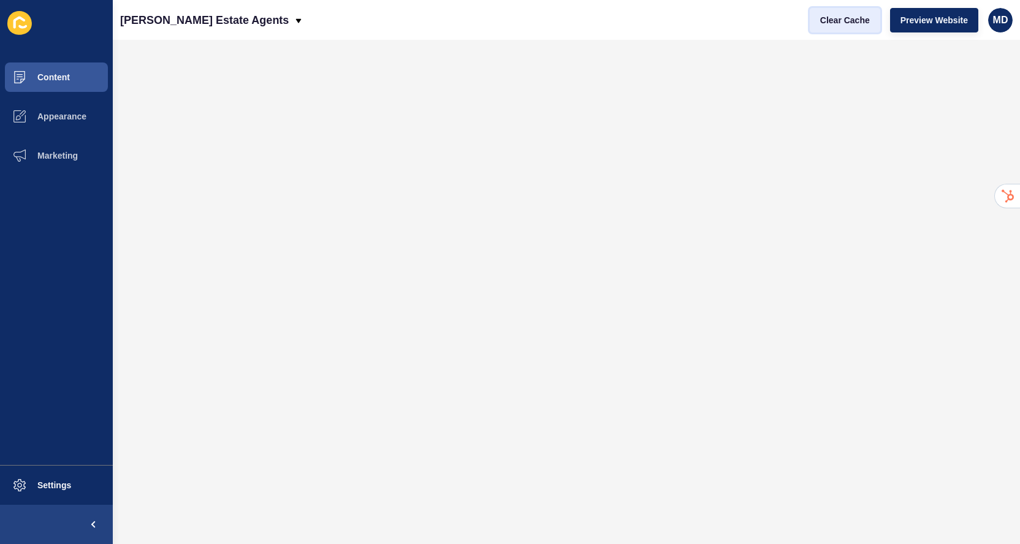
click at [859, 23] on span "Clear Cache" at bounding box center [845, 20] width 50 height 12
